Goal: Task Accomplishment & Management: Use online tool/utility

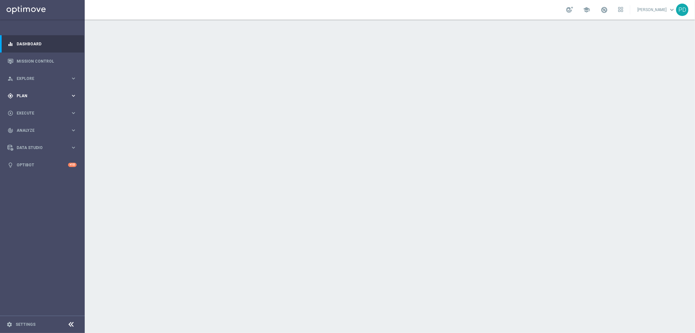
click at [43, 94] on span "Plan" at bounding box center [44, 96] width 54 height 4
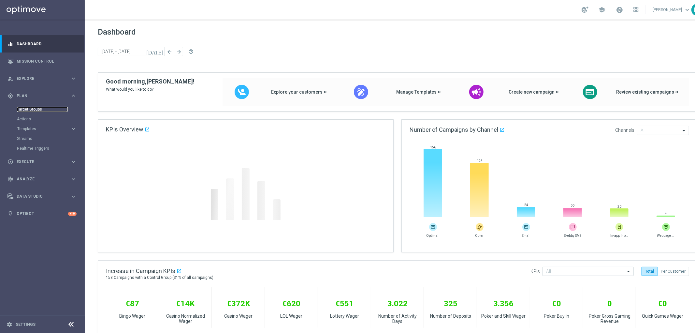
click at [41, 109] on link "Target Groups" at bounding box center [42, 109] width 51 height 5
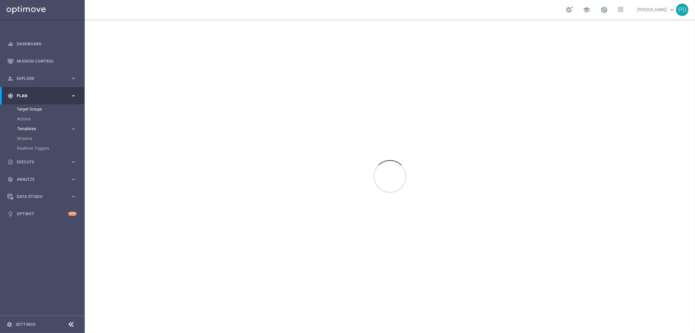
click at [34, 127] on span "Templates" at bounding box center [40, 129] width 47 height 4
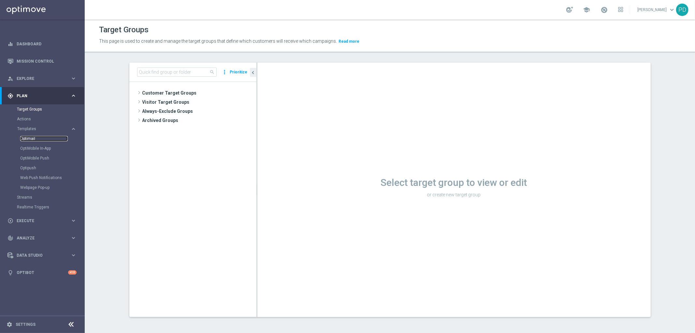
click at [29, 136] on link "Optimail" at bounding box center [44, 138] width 48 height 5
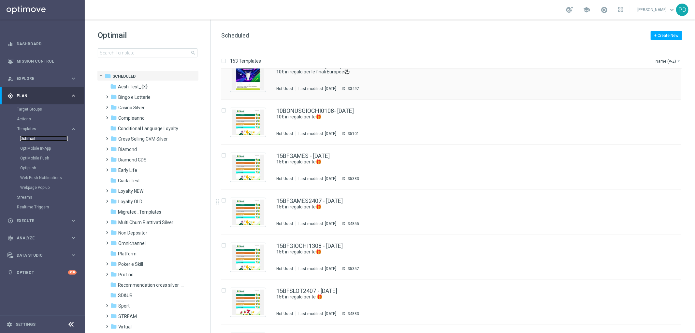
scroll to position [217, 0]
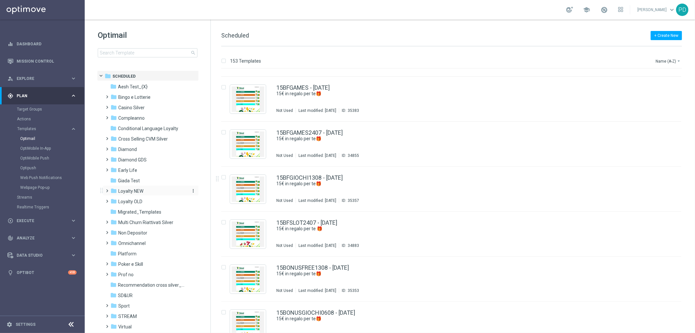
click at [139, 193] on span "Loyalty NEW" at bounding box center [130, 191] width 25 height 6
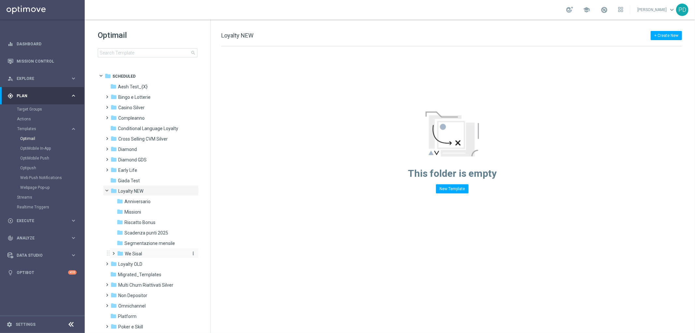
click at [142, 255] on span "We Sisal" at bounding box center [133, 254] width 17 height 6
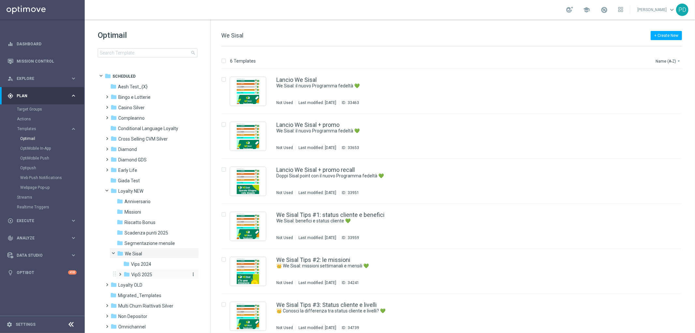
click at [145, 274] on span "VipS 2025" at bounding box center [141, 275] width 21 height 6
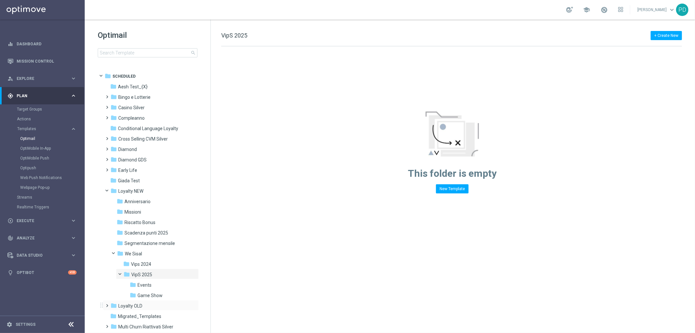
click at [155, 300] on div "folder Loyalty OLD more_vert" at bounding box center [151, 305] width 96 height 10
click at [155, 296] on span "Game Show" at bounding box center [150, 295] width 25 height 6
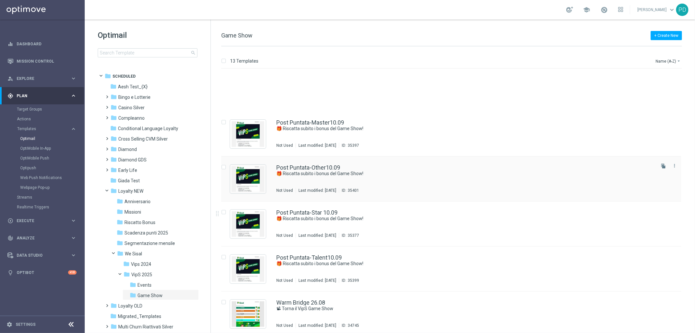
scroll to position [321, 0]
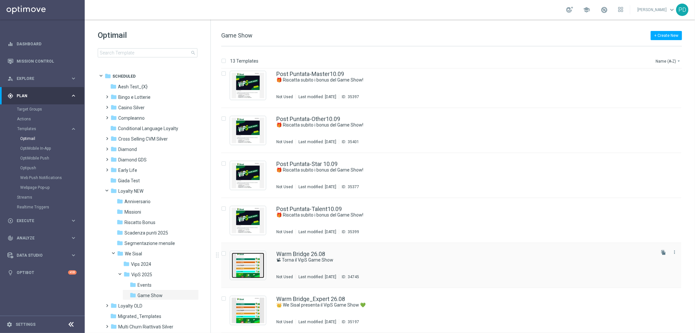
click at [255, 271] on img "Press SPACE to select this row." at bounding box center [248, 265] width 33 height 25
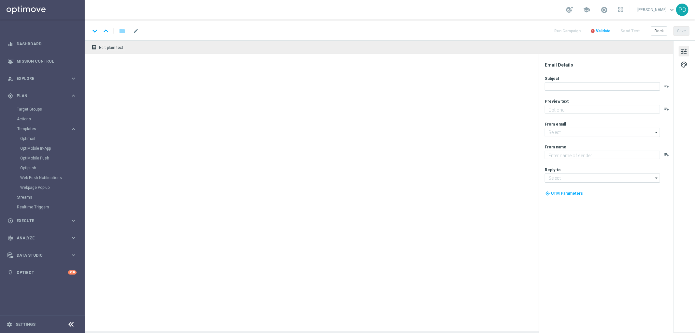
type textarea "We Sisal ti premia con l’intrattenimento da VipS"
type textarea "Sisal"
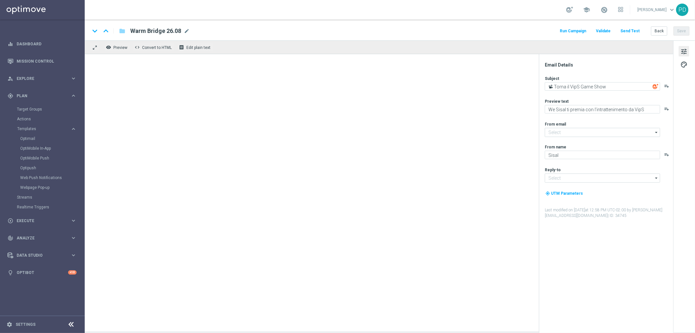
type input "[EMAIL_ADDRESS][DOMAIN_NAME]"
